Goal: Manage account settings

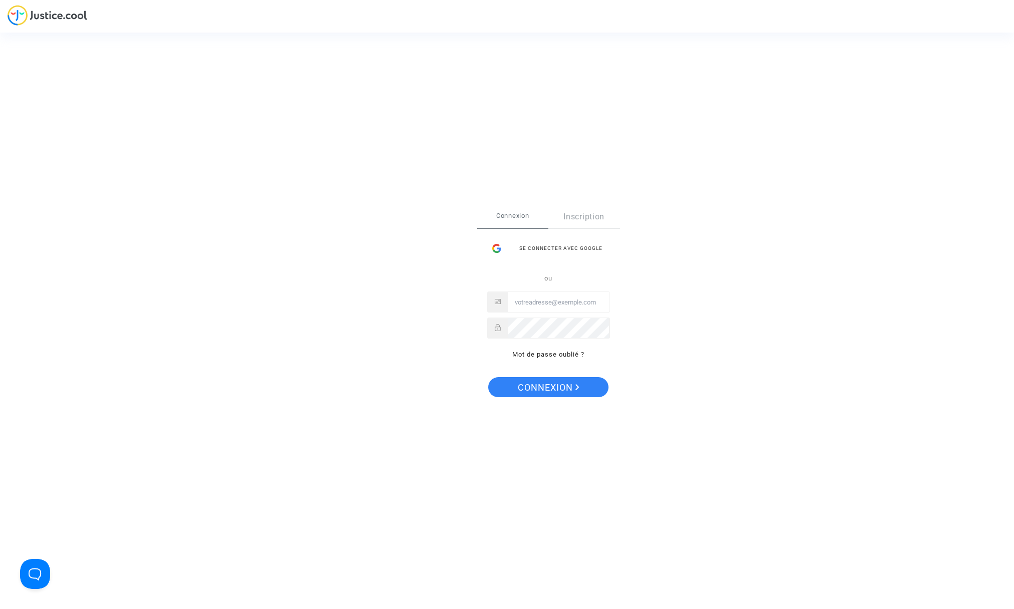
type input "[EMAIL_ADDRESS][DOMAIN_NAME]"
click at [533, 386] on span "Connexion" at bounding box center [549, 387] width 62 height 21
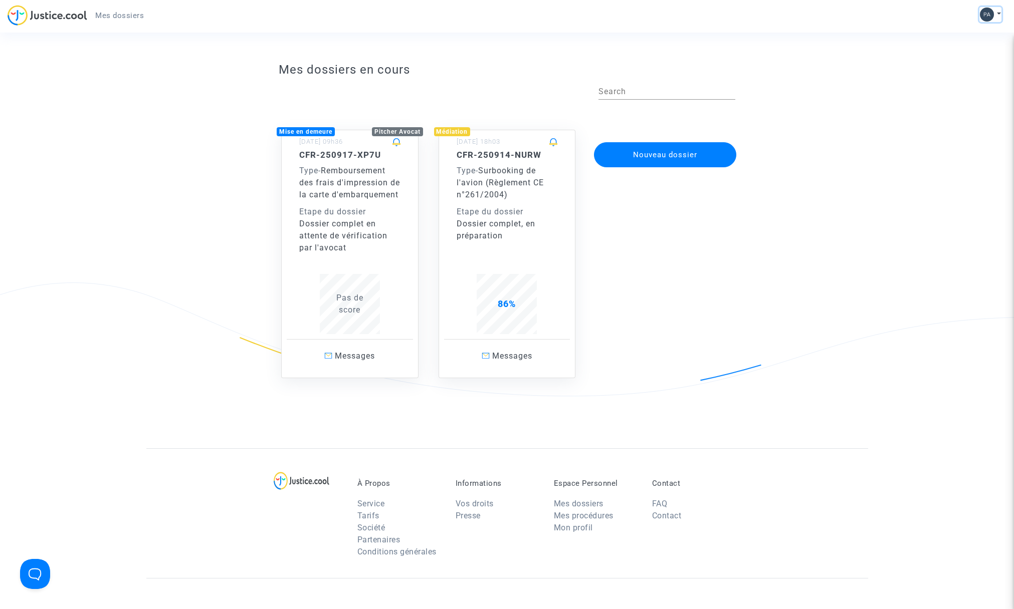
click at [987, 12] on img at bounding box center [987, 15] width 14 height 14
click at [956, 33] on link "Mon profil" at bounding box center [961, 36] width 79 height 16
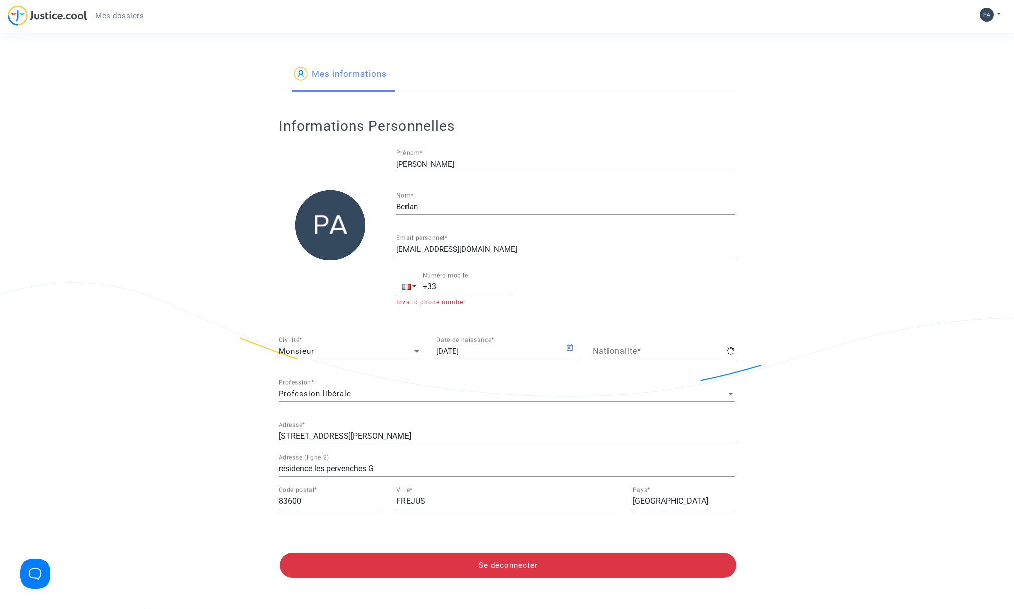
type input "française"
click at [988, 11] on img at bounding box center [987, 15] width 14 height 14
click at [373, 71] on link "Mes informations" at bounding box center [340, 75] width 93 height 34
click at [346, 73] on link "Mes informations" at bounding box center [340, 75] width 93 height 34
click at [988, 12] on img at bounding box center [987, 15] width 14 height 14
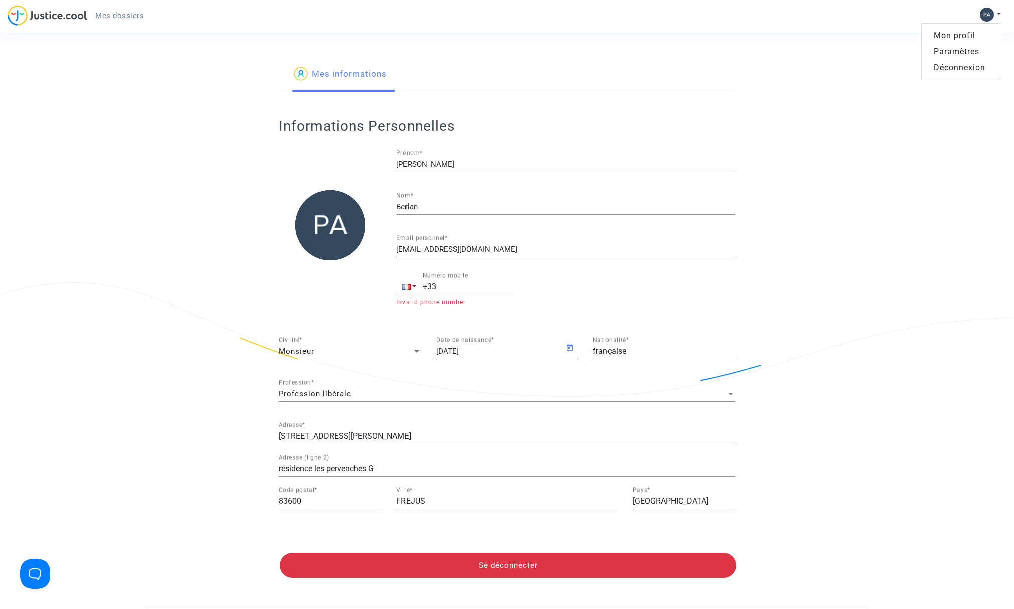
click at [967, 47] on link "Paramètres" at bounding box center [961, 52] width 79 height 16
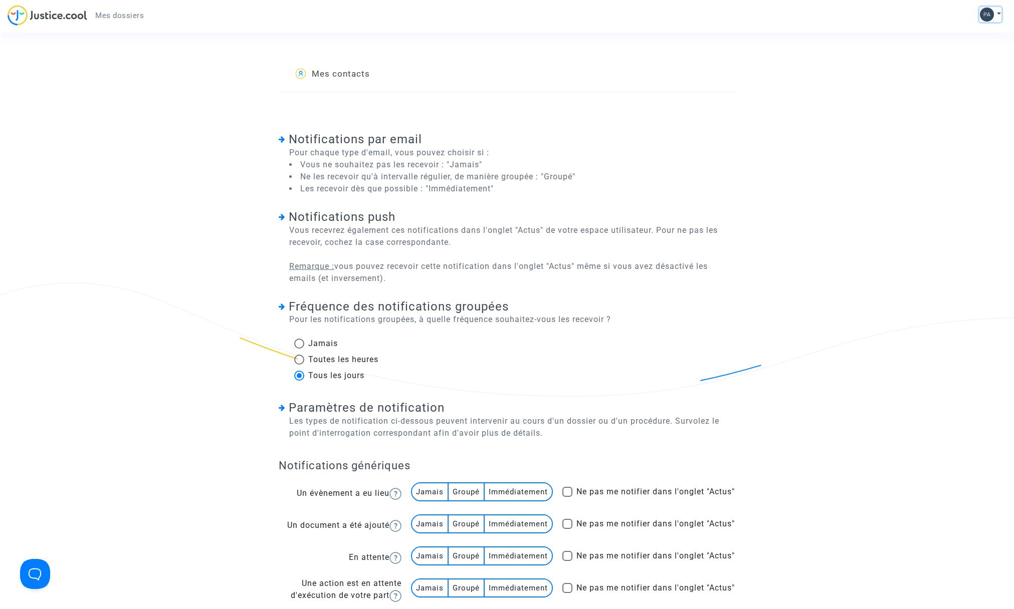
click at [986, 12] on img at bounding box center [987, 15] width 14 height 14
drag, startPoint x: 943, startPoint y: 35, endPoint x: 878, endPoint y: 25, distance: 65.8
click at [943, 35] on link "Mon profil" at bounding box center [961, 36] width 79 height 16
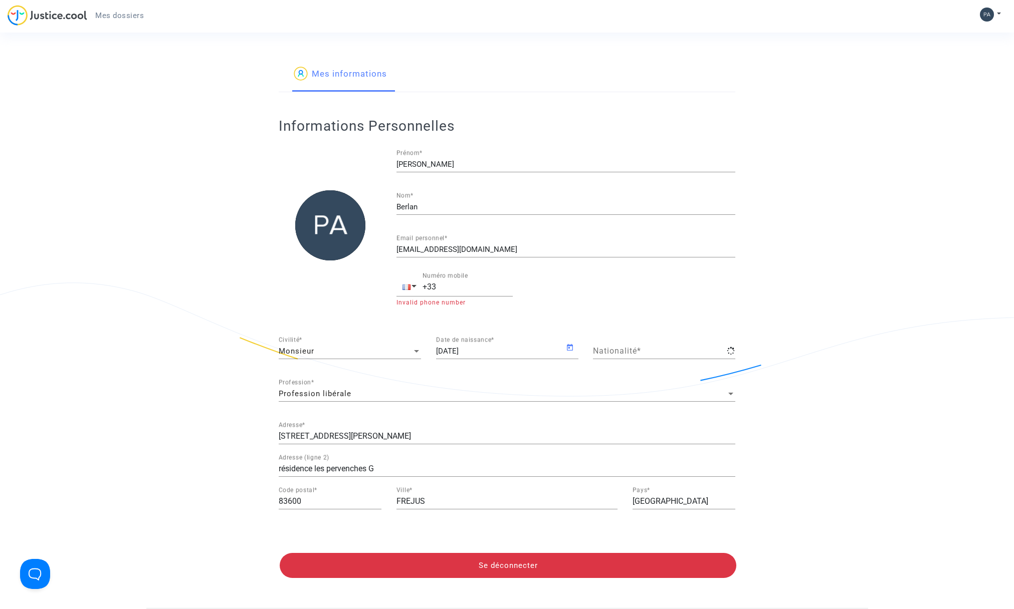
type input "française"
click at [297, 71] on img at bounding box center [301, 74] width 14 height 14
type input "française"
